Goal: Task Accomplishment & Management: Use online tool/utility

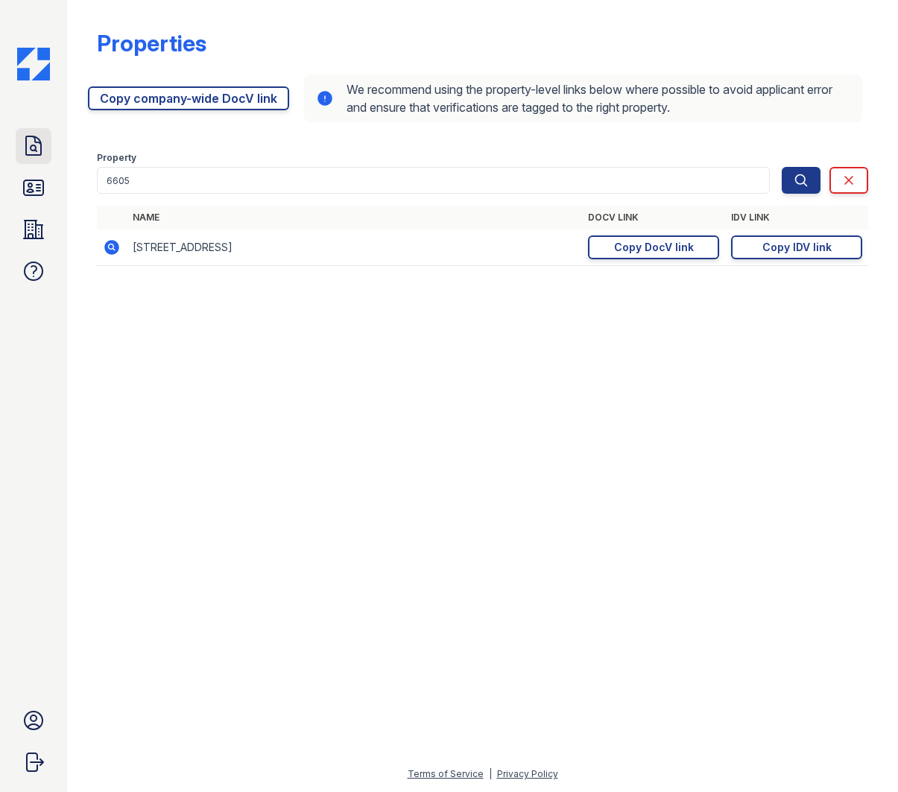
click at [31, 145] on icon at bounding box center [33, 145] width 15 height 19
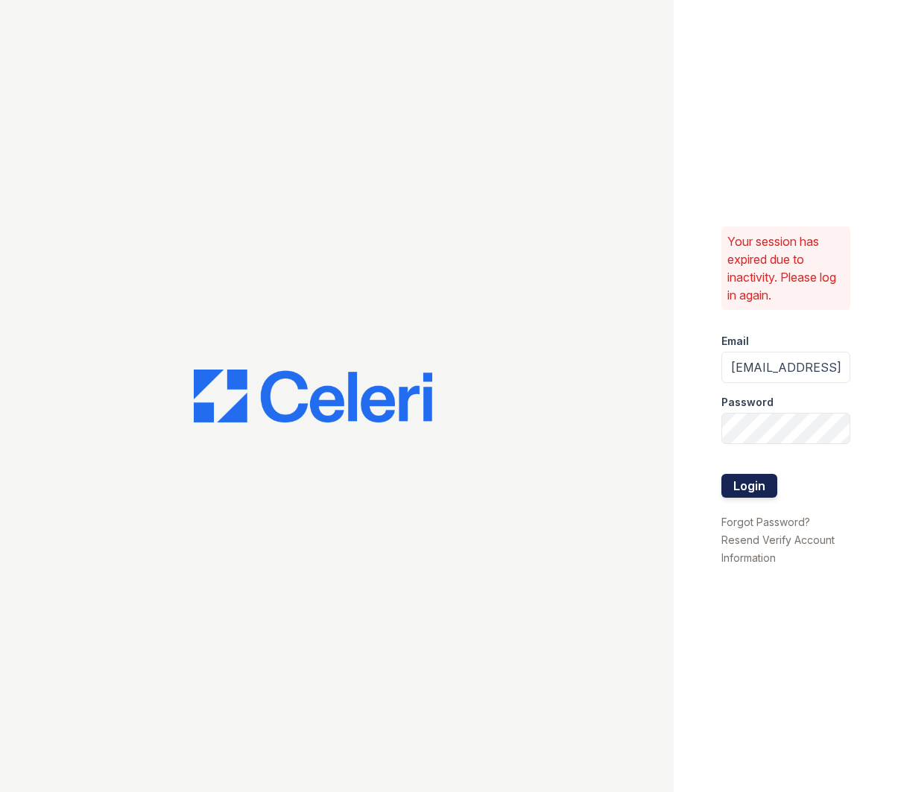
click at [761, 484] on button "Login" at bounding box center [750, 486] width 56 height 24
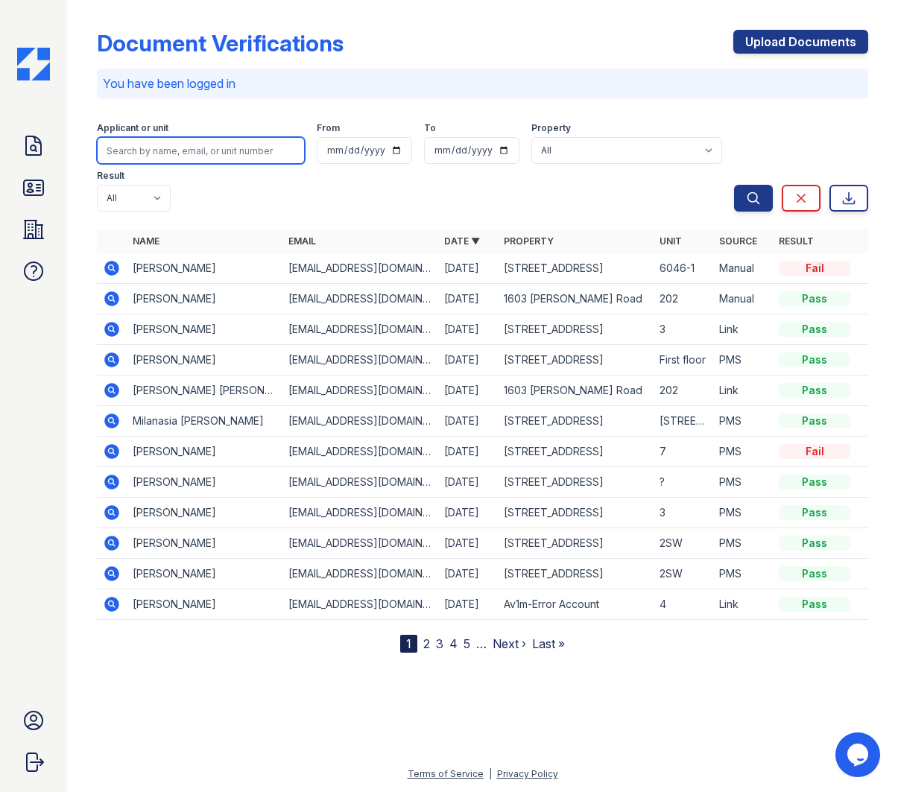
click at [140, 148] on input "search" at bounding box center [201, 150] width 208 height 27
type input "Fernan"
click at [734, 185] on button "Search" at bounding box center [753, 198] width 39 height 27
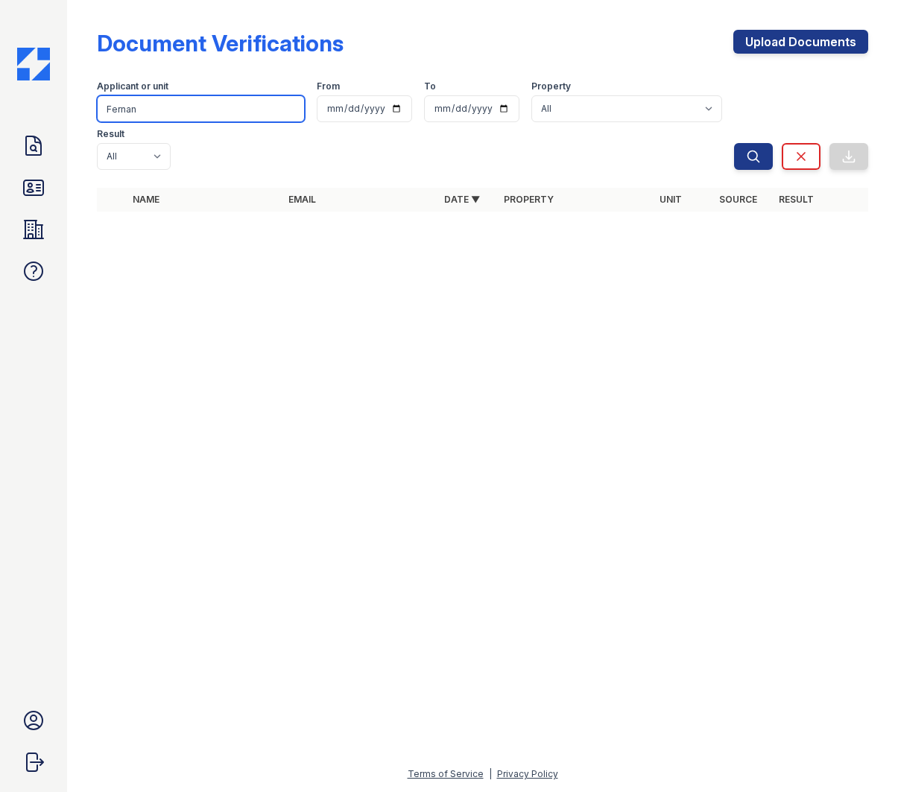
click at [179, 108] on input "Fernan" at bounding box center [201, 108] width 208 height 27
